Goal: Information Seeking & Learning: Check status

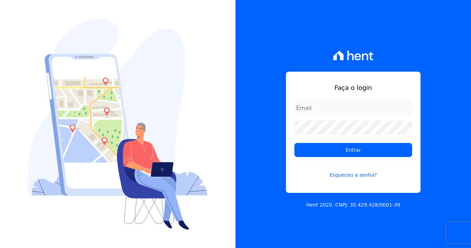
type input "[EMAIL_ADDRESS][DOMAIN_NAME]"
click at [320, 108] on input "[EMAIL_ADDRESS][DOMAIN_NAME]" at bounding box center [354, 108] width 118 height 14
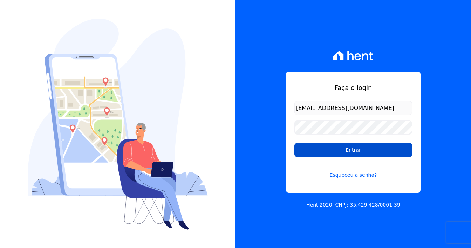
click at [325, 148] on input "Entrar" at bounding box center [354, 150] width 118 height 14
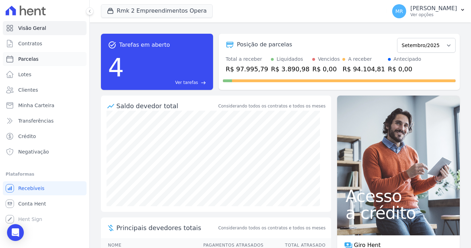
click at [45, 59] on link "Parcelas" at bounding box center [45, 59] width 84 height 14
select select
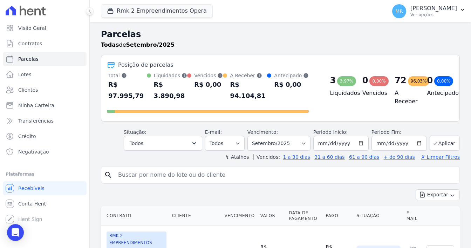
click at [137, 168] on input "search" at bounding box center [285, 175] width 343 height 14
type input "201"
select select
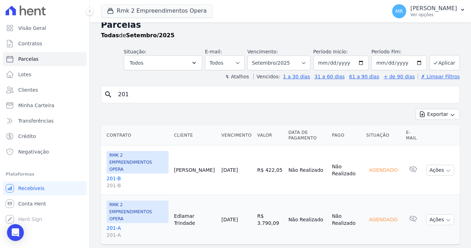
scroll to position [13, 0]
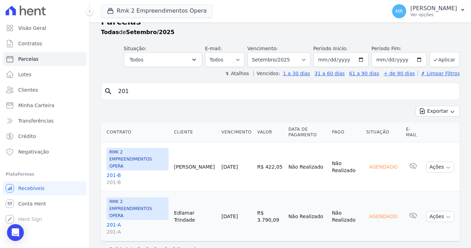
click at [113, 221] on link "201-A 201-A" at bounding box center [138, 228] width 62 height 14
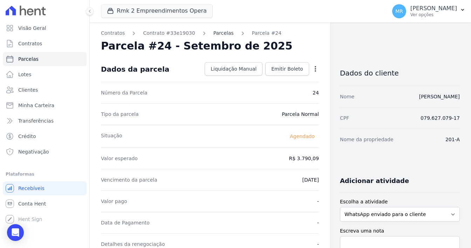
click at [214, 33] on link "Parcelas" at bounding box center [224, 32] width 20 height 7
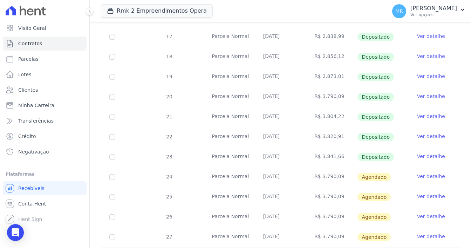
scroll to position [175, 0]
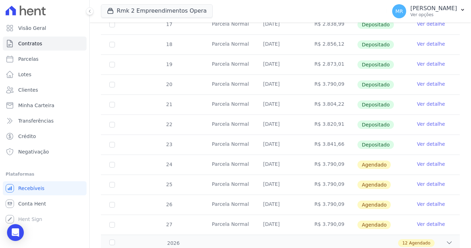
click at [238, 119] on td "Parcela Normal" at bounding box center [229, 125] width 51 height 20
click at [420, 120] on link "Ver detalhe" at bounding box center [431, 123] width 28 height 7
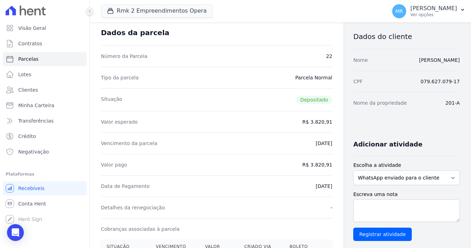
scroll to position [35, 0]
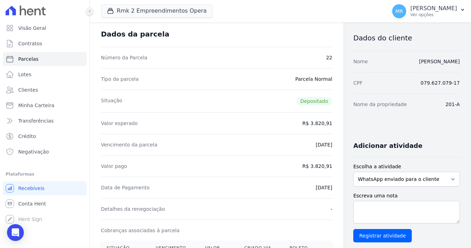
click at [89, 12] on icon at bounding box center [90, 11] width 4 height 4
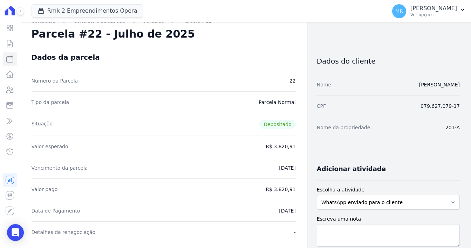
scroll to position [0, 0]
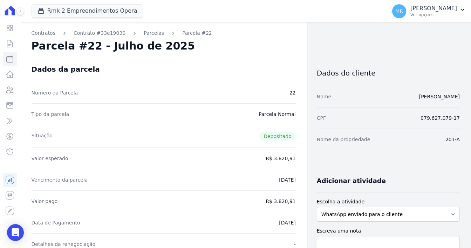
drag, startPoint x: 46, startPoint y: 33, endPoint x: 65, endPoint y: 40, distance: 19.4
click at [46, 33] on link "Contratos" at bounding box center [44, 32] width 24 height 7
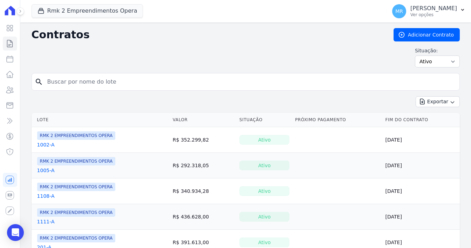
click at [58, 78] on input "search" at bounding box center [250, 82] width 414 height 14
type input "203"
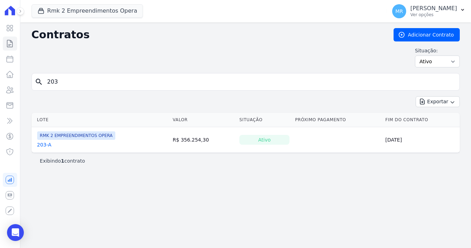
click at [38, 144] on link "203-A" at bounding box center [44, 144] width 14 height 7
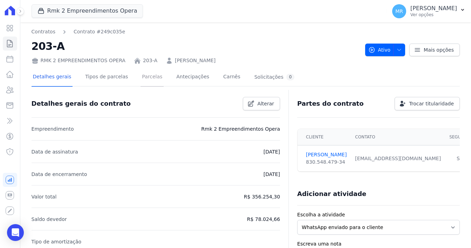
click at [141, 77] on link "Parcelas" at bounding box center [152, 77] width 23 height 19
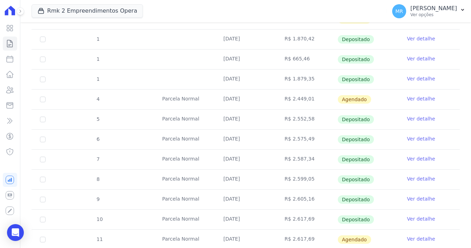
scroll to position [175, 0]
click at [414, 217] on link "Ver detalhe" at bounding box center [421, 218] width 28 height 7
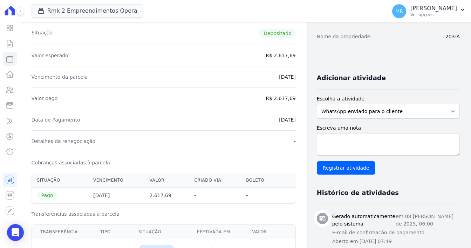
scroll to position [105, 0]
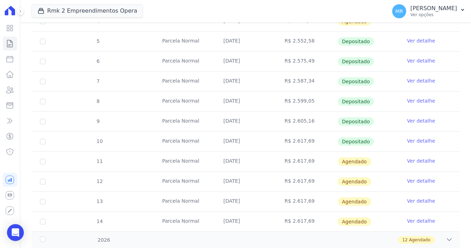
scroll to position [210, 0]
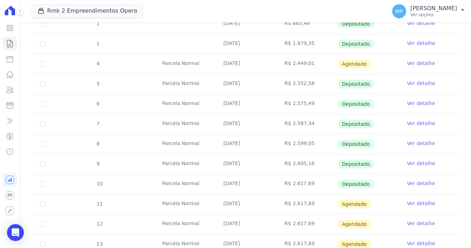
click at [411, 160] on link "Ver detalhe" at bounding box center [421, 163] width 28 height 7
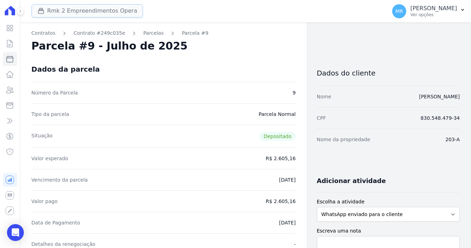
click at [70, 8] on button "Rmk 2 Empreendimentos Opera" at bounding box center [88, 10] width 112 height 13
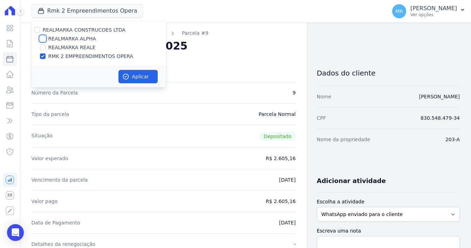
click at [42, 37] on input "REALMARKA ALPHA" at bounding box center [43, 39] width 6 height 6
checkbox input "true"
click at [43, 55] on input "RMK 2 EMPREENDIMENTOS OPERA" at bounding box center [43, 56] width 6 height 6
checkbox input "false"
click at [126, 72] on button "Aplicar" at bounding box center [138, 76] width 39 height 13
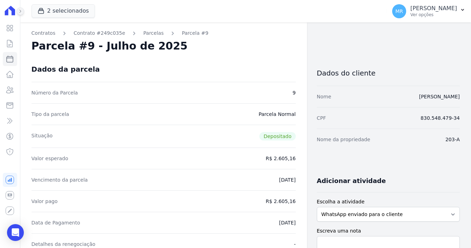
click at [17, 10] on button at bounding box center [20, 11] width 8 height 8
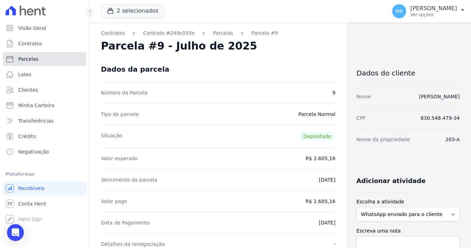
click at [43, 52] on link "Parcelas" at bounding box center [45, 59] width 84 height 14
select select
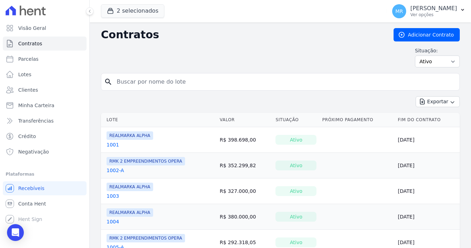
click at [133, 114] on th "Lote" at bounding box center [159, 120] width 116 height 14
click at [137, 87] on input "search" at bounding box center [285, 82] width 344 height 14
type input "1202"
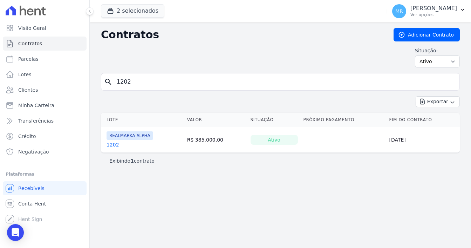
click at [113, 145] on link "1202" at bounding box center [113, 144] width 13 height 7
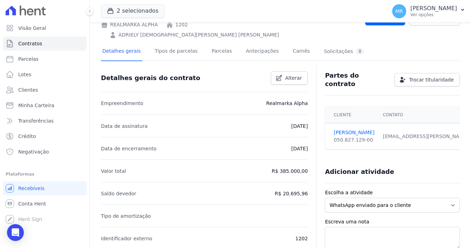
scroll to position [35, 0]
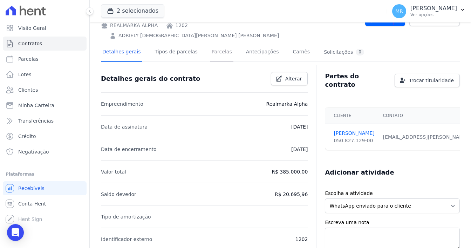
click at [218, 43] on link "Parcelas" at bounding box center [221, 52] width 23 height 19
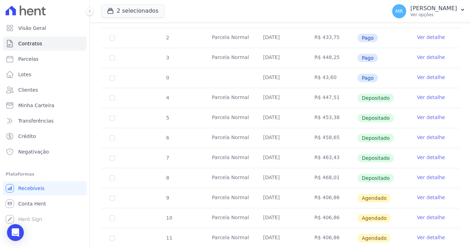
scroll to position [175, 0]
click at [417, 154] on link "Ver detalhe" at bounding box center [431, 157] width 28 height 7
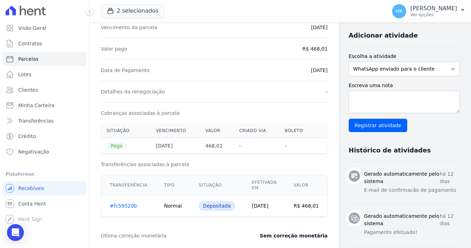
scroll to position [140, 0]
